Goal: Transaction & Acquisition: Purchase product/service

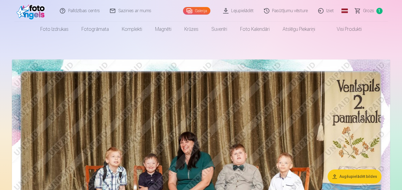
click at [95, 26] on link "Fotogrāmata" at bounding box center [95, 29] width 40 height 15
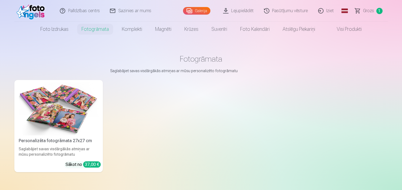
click at [69, 104] on img at bounding box center [59, 108] width 80 height 53
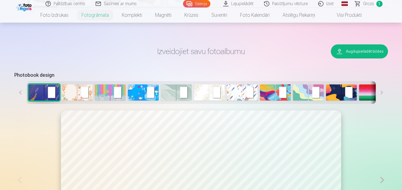
scroll to position [229, 0]
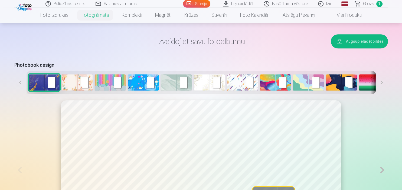
click at [382, 81] on button at bounding box center [382, 82] width 12 height 23
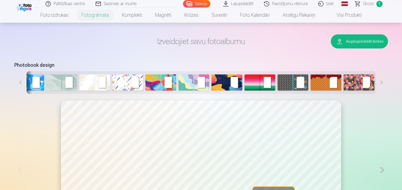
scroll to position [0, 115]
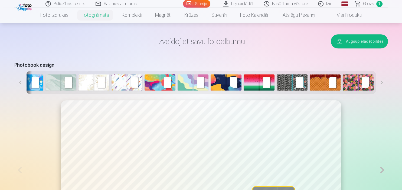
click at [382, 81] on button at bounding box center [382, 82] width 12 height 23
click at [58, 84] on img at bounding box center [60, 82] width 31 height 16
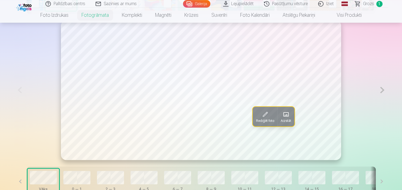
scroll to position [286, 0]
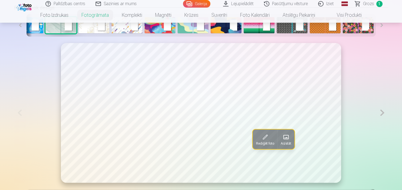
click at [381, 111] on button at bounding box center [382, 113] width 11 height 140
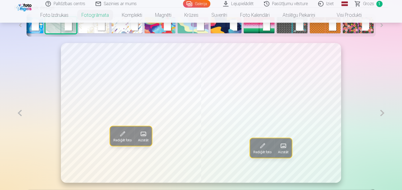
click at [381, 111] on button at bounding box center [382, 113] width 11 height 140
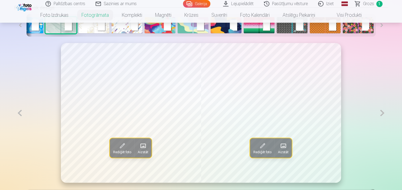
click at [381, 111] on button at bounding box center [382, 113] width 11 height 140
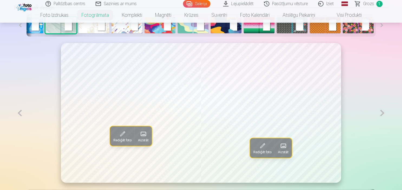
click at [381, 111] on button at bounding box center [382, 113] width 11 height 140
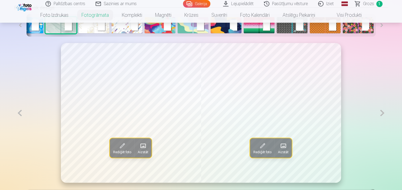
click at [381, 111] on button at bounding box center [382, 113] width 11 height 140
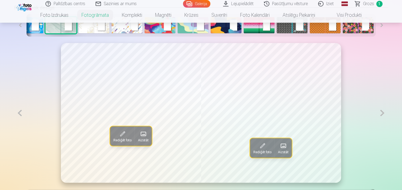
click at [381, 111] on button at bounding box center [382, 113] width 11 height 140
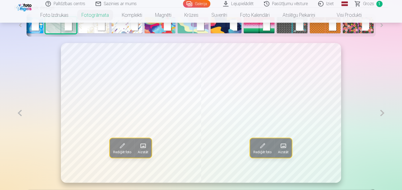
click at [381, 111] on button at bounding box center [382, 113] width 11 height 140
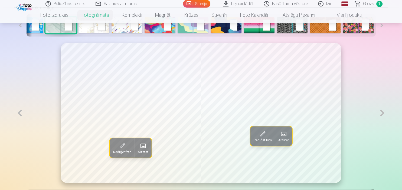
click at [381, 111] on button at bounding box center [382, 113] width 11 height 140
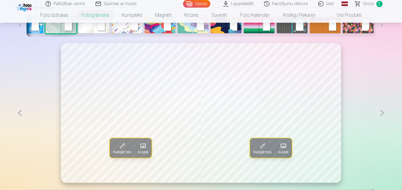
click at [381, 111] on button at bounding box center [382, 113] width 11 height 140
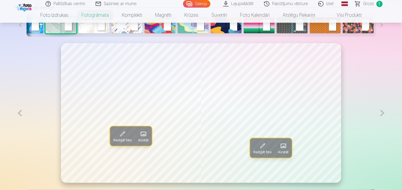
click at [381, 111] on button at bounding box center [382, 113] width 11 height 140
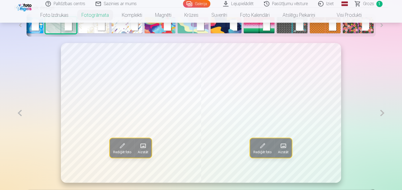
click at [381, 111] on button at bounding box center [382, 113] width 11 height 140
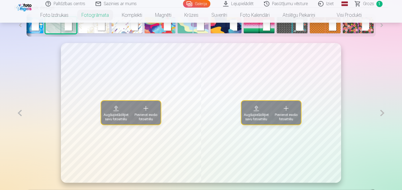
click at [115, 117] on span "Augšupielādējiet savu fotoattēlu" at bounding box center [116, 117] width 25 height 9
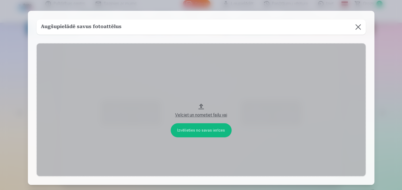
click at [209, 129] on button "Velciet un nometiet failu vai" at bounding box center [201, 109] width 329 height 133
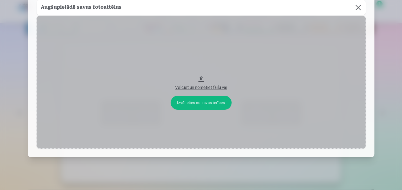
scroll to position [34, 0]
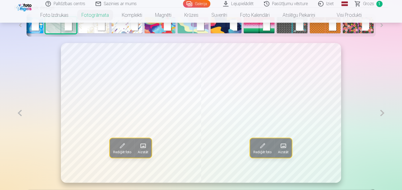
click at [382, 114] on button at bounding box center [382, 113] width 11 height 140
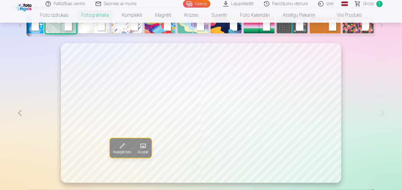
click at [21, 110] on button at bounding box center [19, 113] width 11 height 140
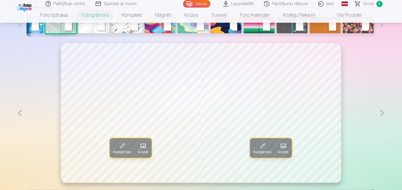
click at [21, 110] on button at bounding box center [19, 113] width 11 height 140
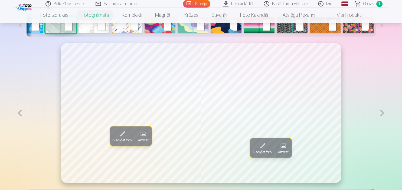
click at [21, 110] on button at bounding box center [19, 113] width 11 height 140
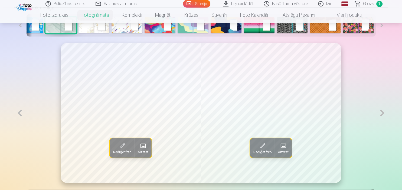
click at [21, 110] on button at bounding box center [19, 113] width 11 height 140
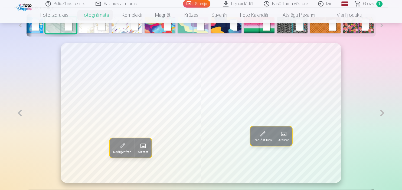
click at [21, 110] on button at bounding box center [19, 113] width 11 height 140
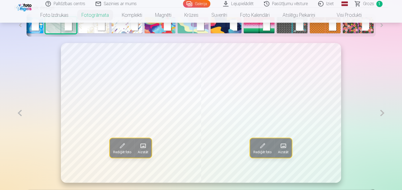
click at [21, 110] on button at bounding box center [19, 113] width 11 height 140
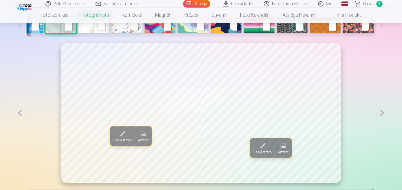
click at [21, 110] on button at bounding box center [19, 113] width 11 height 140
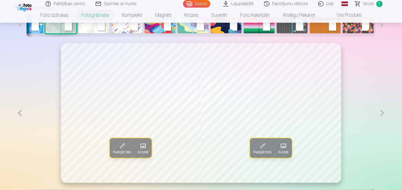
click at [21, 110] on button at bounding box center [19, 113] width 11 height 140
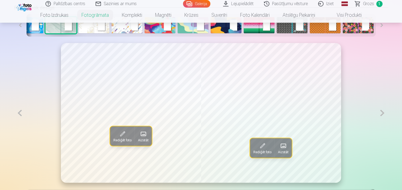
click at [21, 110] on button at bounding box center [19, 113] width 11 height 140
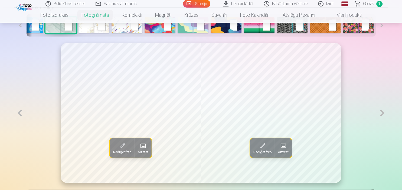
click at [21, 110] on button at bounding box center [19, 113] width 11 height 140
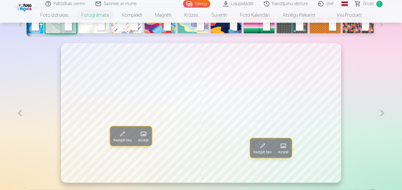
click at [21, 110] on button at bounding box center [19, 113] width 11 height 140
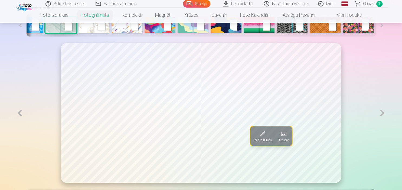
click at [21, 110] on button at bounding box center [19, 113] width 11 height 140
click at [380, 112] on button at bounding box center [382, 113] width 11 height 140
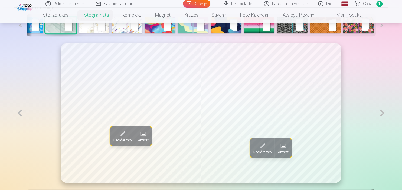
click at [380, 112] on button at bounding box center [382, 113] width 11 height 140
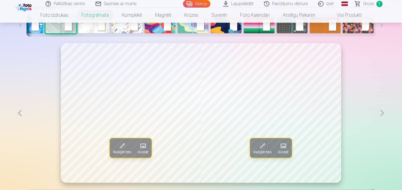
click at [380, 112] on button at bounding box center [382, 113] width 11 height 140
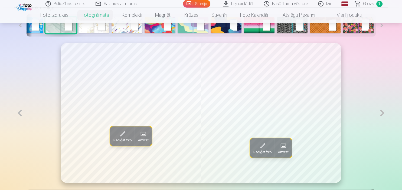
click at [380, 112] on button at bounding box center [382, 113] width 11 height 140
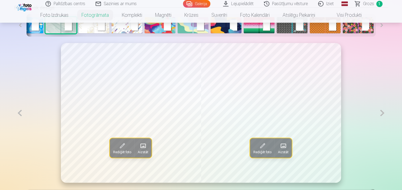
click at [380, 112] on button at bounding box center [382, 113] width 11 height 140
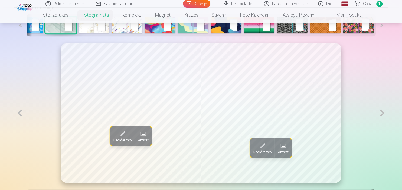
click at [380, 112] on button at bounding box center [382, 113] width 11 height 140
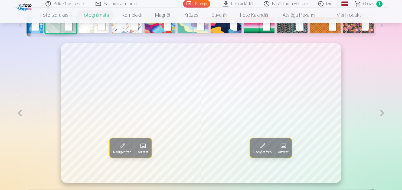
click at [380, 112] on button at bounding box center [382, 113] width 11 height 140
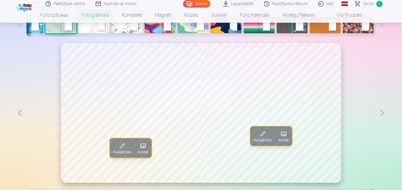
click at [380, 112] on button at bounding box center [382, 113] width 11 height 140
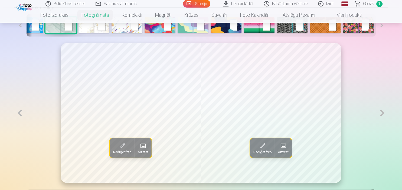
click at [380, 112] on button at bounding box center [382, 113] width 11 height 140
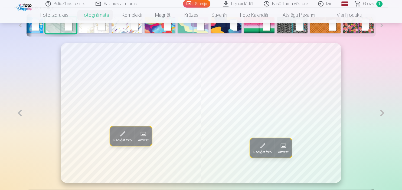
click at [380, 112] on button at bounding box center [382, 113] width 11 height 140
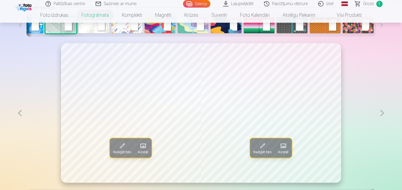
click at [380, 112] on button at bounding box center [382, 113] width 11 height 140
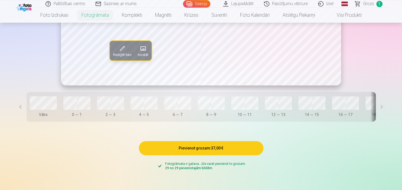
scroll to position [400, 0]
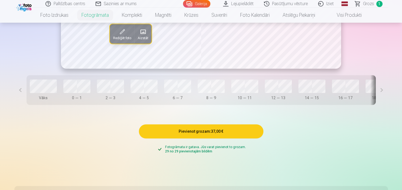
click at [212, 136] on button "Pievienot grozam : 37,00 €" at bounding box center [201, 132] width 125 height 14
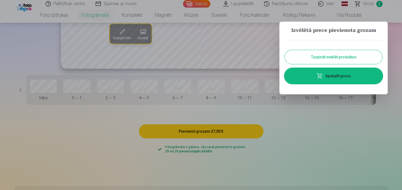
click at [339, 58] on button "Turpināt meklēt produktus" at bounding box center [333, 57] width 97 height 14
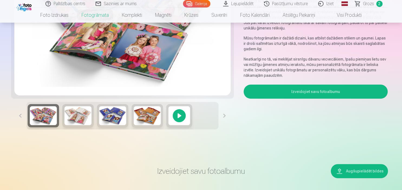
scroll to position [86, 0]
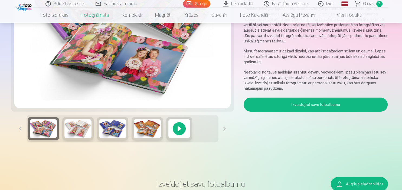
click at [366, 6] on span "Grozs" at bounding box center [368, 4] width 11 height 6
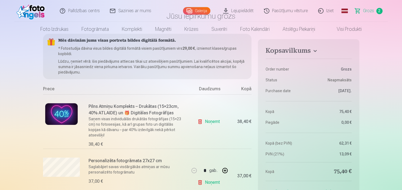
scroll to position [86, 0]
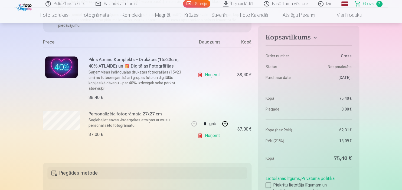
click at [210, 73] on link "Noņemt" at bounding box center [209, 75] width 25 height 11
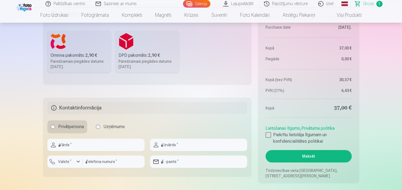
scroll to position [200, 0]
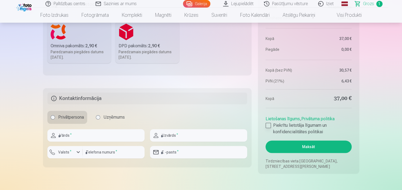
click at [268, 122] on label "Piekrītu lietotāja līgumam un konfidencialitātes politikai" at bounding box center [309, 128] width 86 height 13
click at [106, 138] on input "text" at bounding box center [95, 135] width 97 height 12
type input "*****"
click at [168, 136] on input "text" at bounding box center [198, 135] width 97 height 12
type input "******"
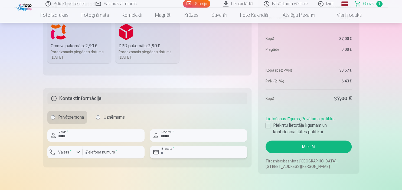
click at [190, 154] on input "email" at bounding box center [198, 152] width 97 height 12
type input "**********"
click at [138, 156] on input "number" at bounding box center [114, 152] width 62 height 12
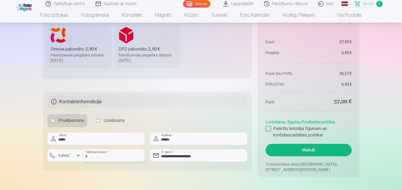
scroll to position [171, 0]
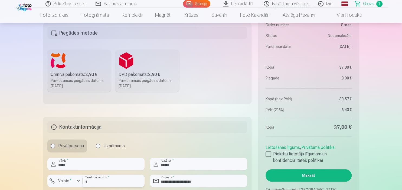
type input "********"
click at [96, 67] on label "Omniva pakomāts : 2,90 € Paredzamais piegādes datums 25.10.2025." at bounding box center [79, 71] width 64 height 42
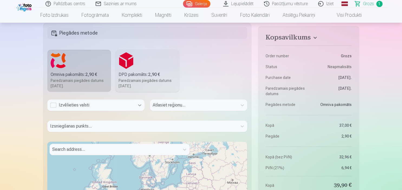
click at [139, 106] on icon at bounding box center [139, 105] width 5 height 5
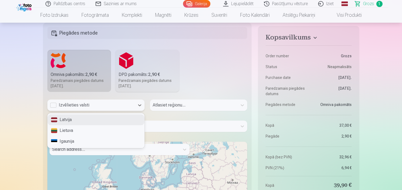
click at [121, 119] on div "Latvija" at bounding box center [96, 120] width 97 height 11
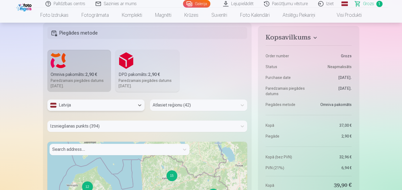
click at [173, 107] on div "Atlasiet reģionu (42)" at bounding box center [198, 105] width 97 height 11
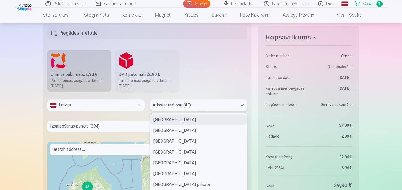
scroll to position [178, 0]
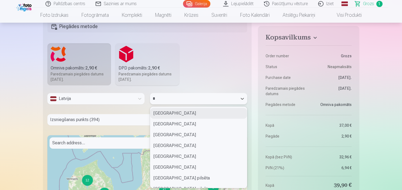
type input "**"
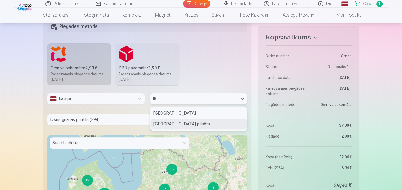
click at [161, 123] on div "Ventspils pilsēta" at bounding box center [198, 124] width 97 height 11
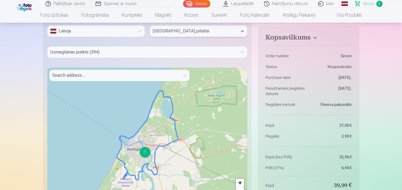
scroll to position [235, 0]
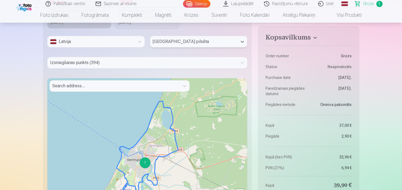
click at [101, 65] on div at bounding box center [142, 63] width 185 height 8
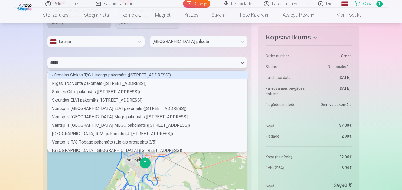
scroll to position [76, 200]
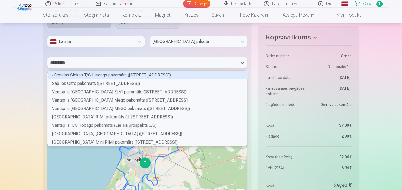
type input "*********"
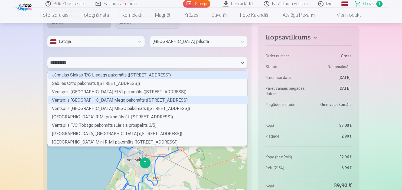
click at [76, 101] on div "Ventspils Ganību ielas Mego pakomāts (Ganību iela 22/24)" at bounding box center [148, 100] width 200 height 8
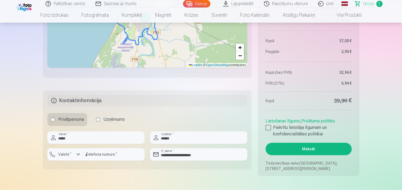
scroll to position [407, 0]
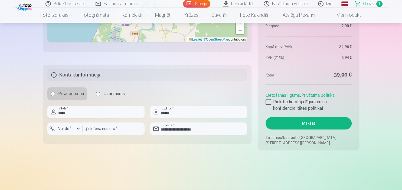
click at [339, 126] on button "Maksāt" at bounding box center [309, 123] width 86 height 12
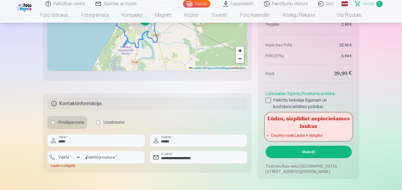
scroll to position [435, 0]
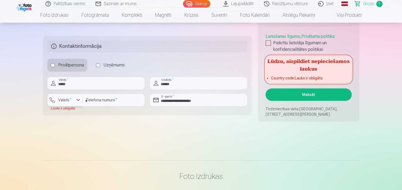
click at [65, 103] on label "Valsts *" at bounding box center [65, 99] width 18 height 5
click at [75, 111] on li "+371 Latvija" at bounding box center [71, 113] width 38 height 11
click at [293, 94] on button "Maksāt" at bounding box center [309, 95] width 86 height 12
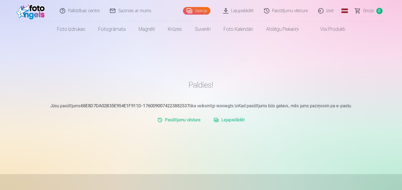
click at [235, 118] on link "Lejupielādēt" at bounding box center [229, 120] width 35 height 11
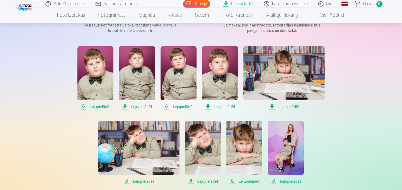
scroll to position [86, 0]
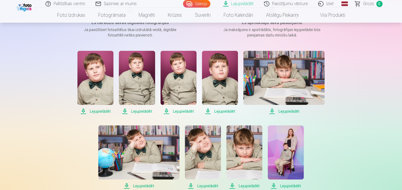
click at [102, 109] on span "Lejupielādēt" at bounding box center [95, 111] width 36 height 6
click at [148, 109] on span "Lejupielādēt" at bounding box center [137, 111] width 36 height 6
click at [176, 113] on span "Lejupielādēt" at bounding box center [179, 111] width 36 height 6
click at [220, 110] on span "Lejupielādēt" at bounding box center [220, 111] width 36 height 6
click at [294, 111] on span "Lejupielādēt" at bounding box center [283, 111] width 81 height 6
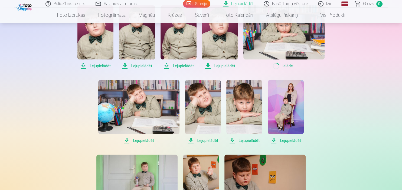
scroll to position [171, 0]
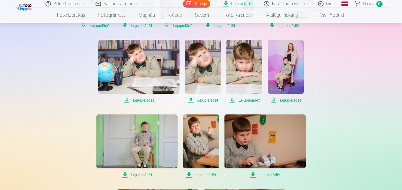
click at [137, 101] on span "Lejupielādēt" at bounding box center [138, 100] width 81 height 6
click at [202, 100] on span "Lejupielādēt" at bounding box center [203, 100] width 36 height 6
click at [250, 101] on span "Lejupielādēt" at bounding box center [244, 100] width 36 height 6
click at [285, 99] on span "Lejupielādēt" at bounding box center [286, 100] width 36 height 6
click at [144, 177] on span "Lejupielādēt" at bounding box center [136, 175] width 81 height 6
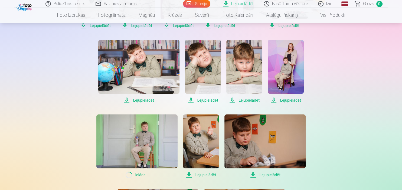
click at [209, 177] on span "Lejupielādēt" at bounding box center [201, 175] width 36 height 6
click at [270, 175] on span "Lejupielādēt" at bounding box center [265, 175] width 81 height 6
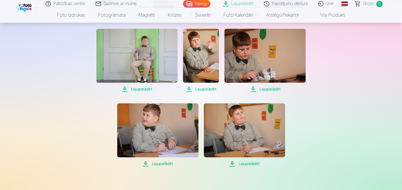
click at [253, 165] on span "Lejupielādēt" at bounding box center [244, 164] width 81 height 6
click at [159, 164] on span "Lejupielādēt" at bounding box center [157, 164] width 81 height 6
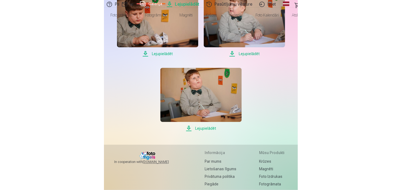
scroll to position [386, 0]
